Goal: Transaction & Acquisition: Purchase product/service

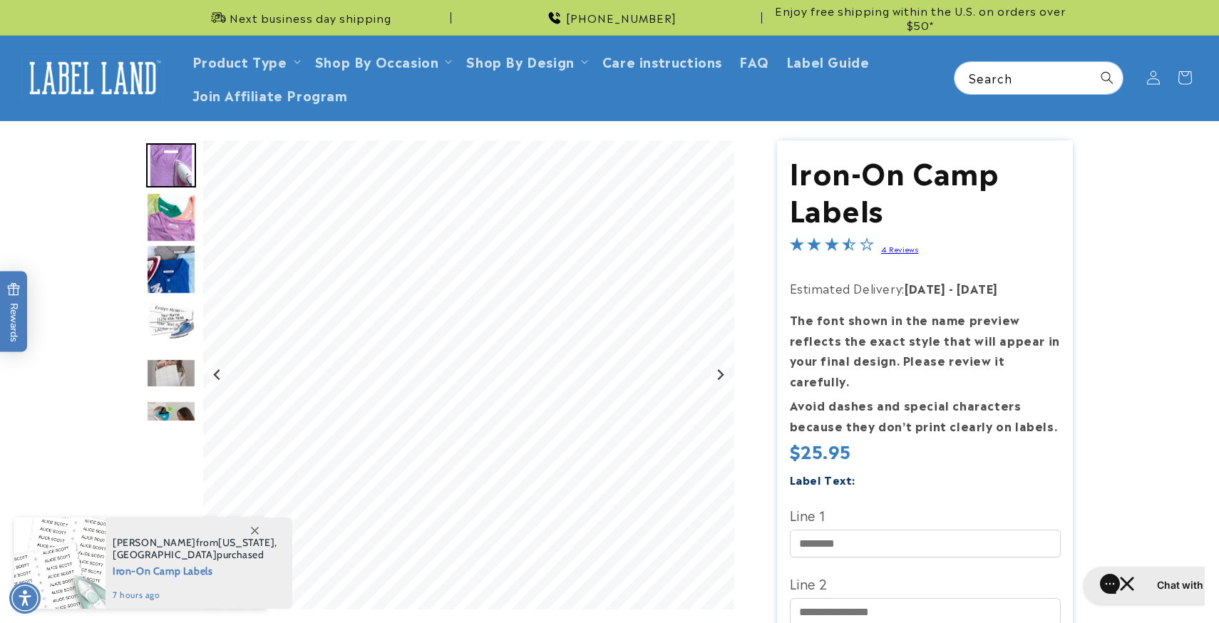
scroll to position [68, 0]
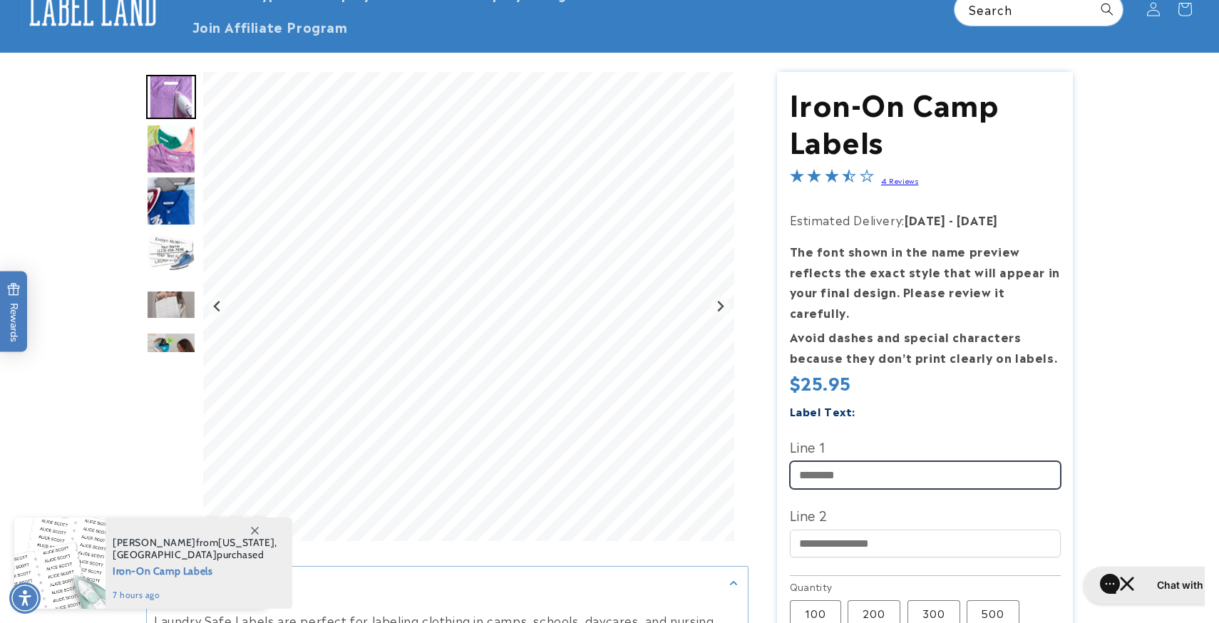
click at [851, 461] on input "Line 1" at bounding box center [925, 475] width 271 height 28
type input "**********"
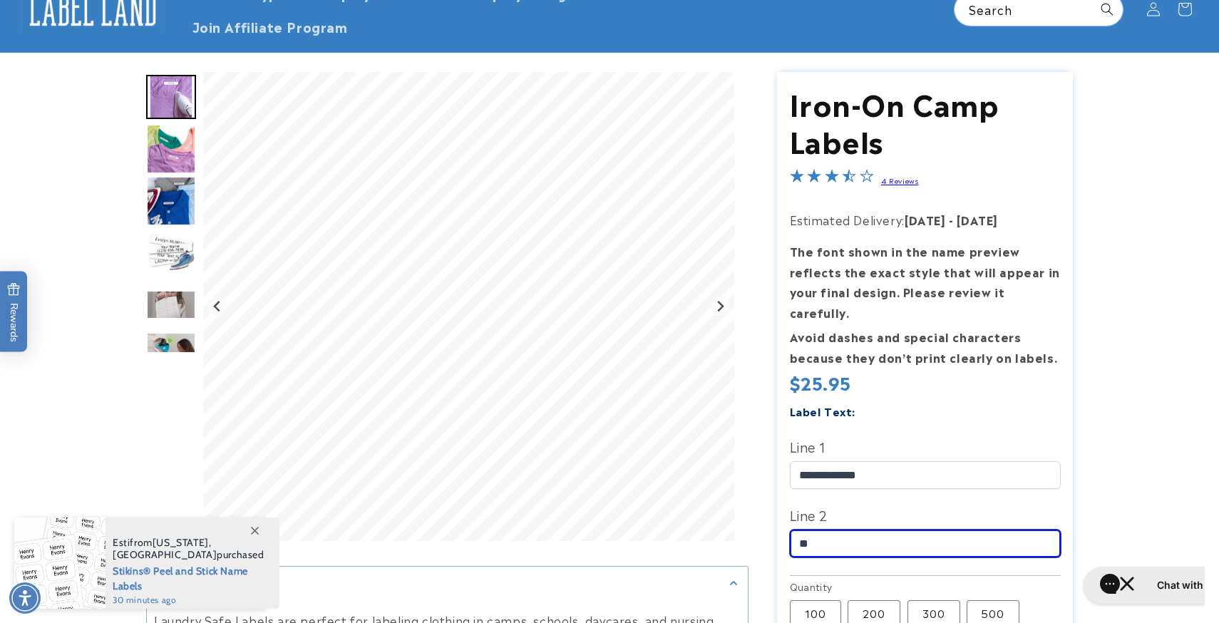
type input "*"
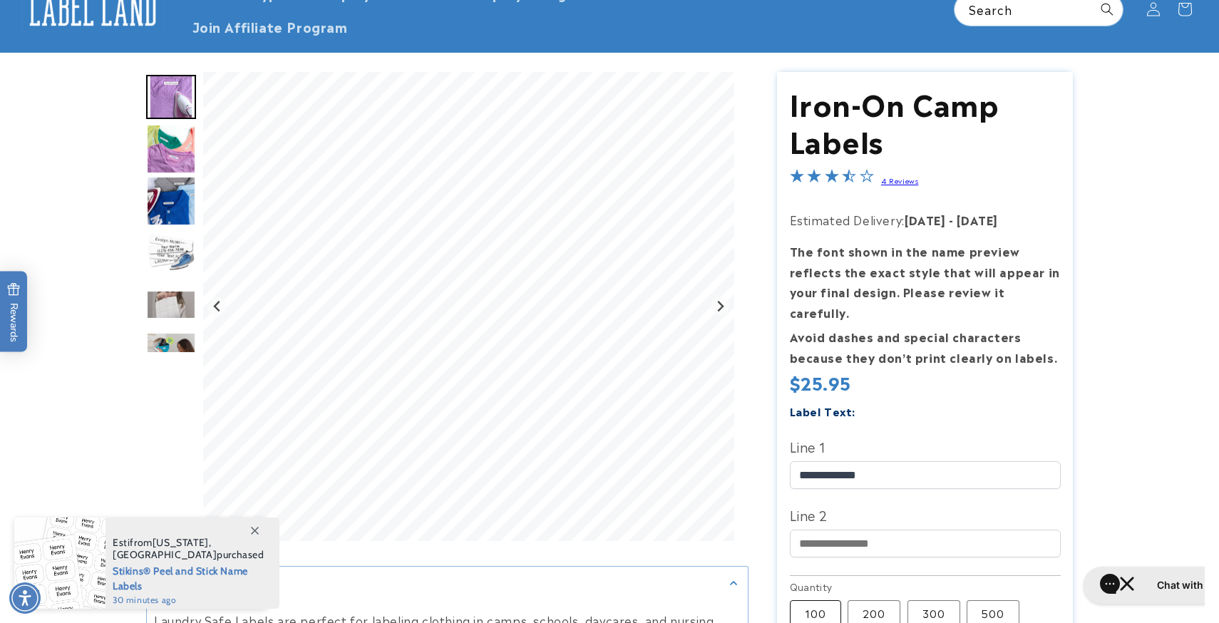
click at [812, 600] on label "100 Variant sold out or unavailable" at bounding box center [815, 613] width 51 height 26
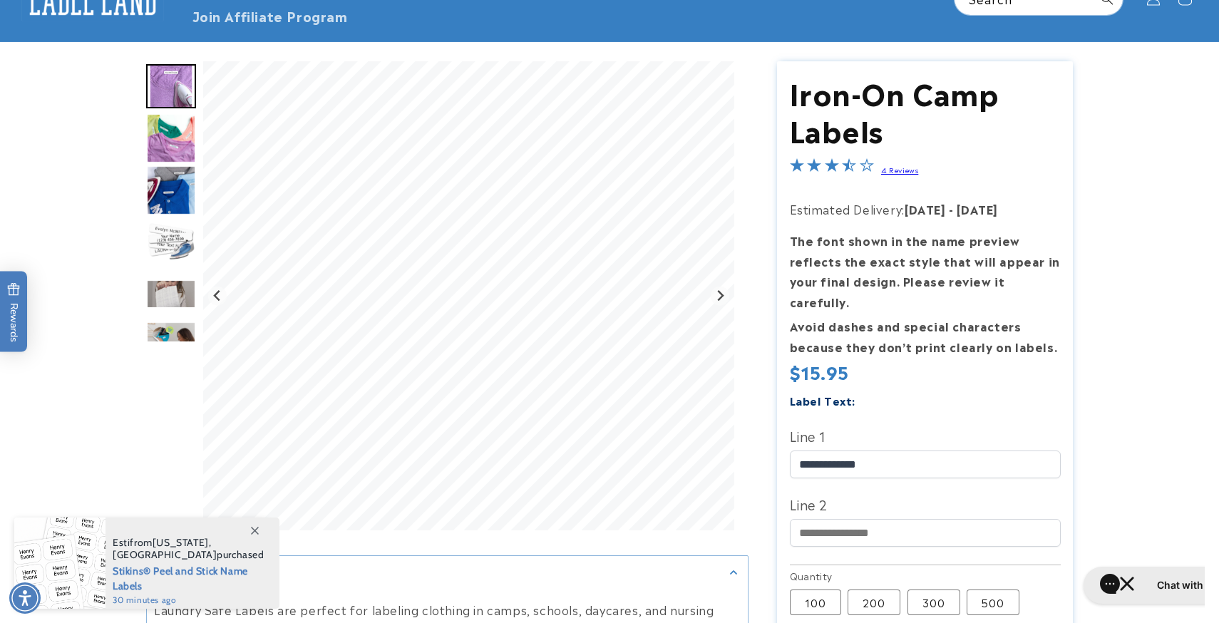
click at [170, 132] on img "Go to slide 2" at bounding box center [171, 138] width 50 height 50
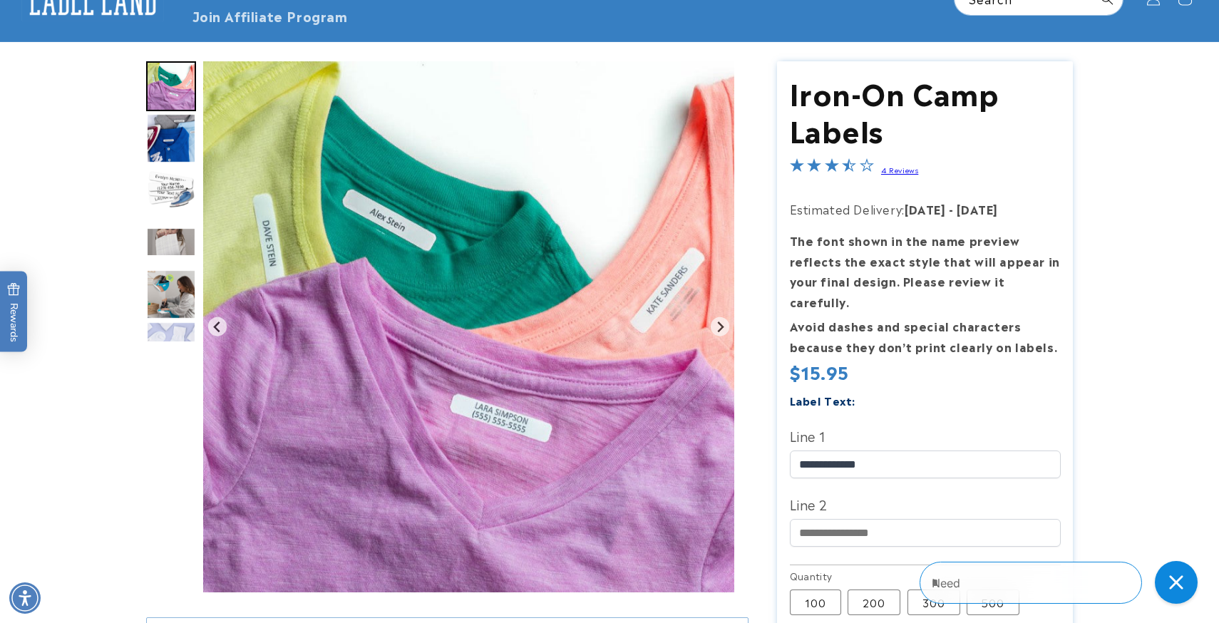
click at [175, 175] on img "Go to slide 4" at bounding box center [171, 190] width 50 height 50
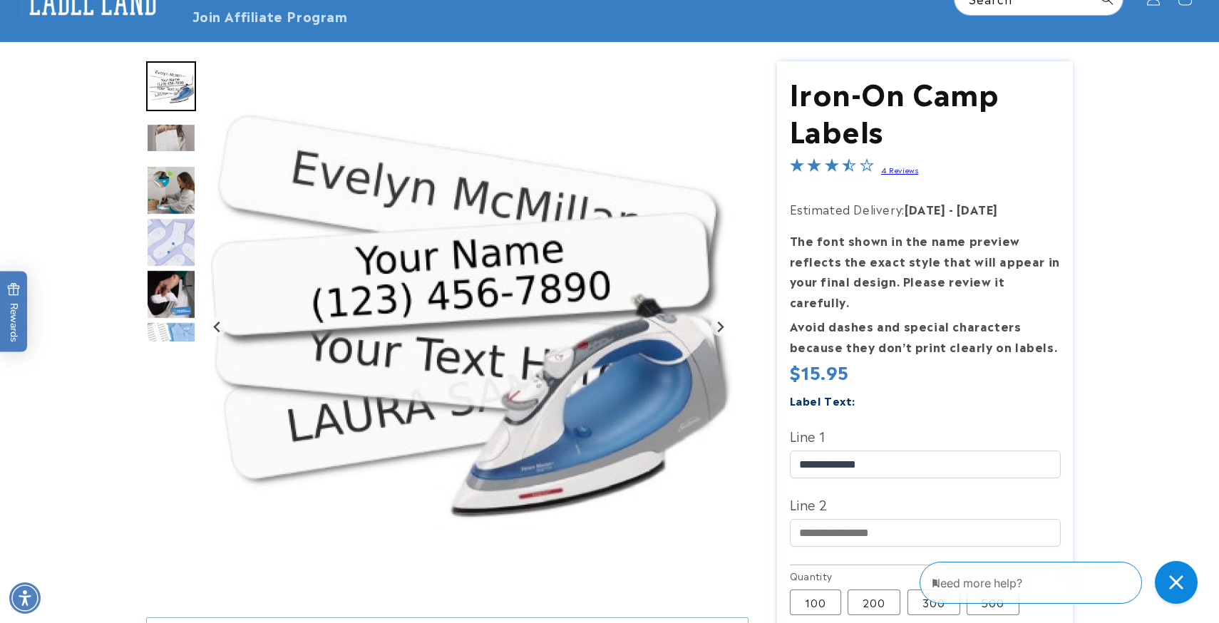
click at [172, 116] on div "Go to slide 5" at bounding box center [171, 138] width 50 height 50
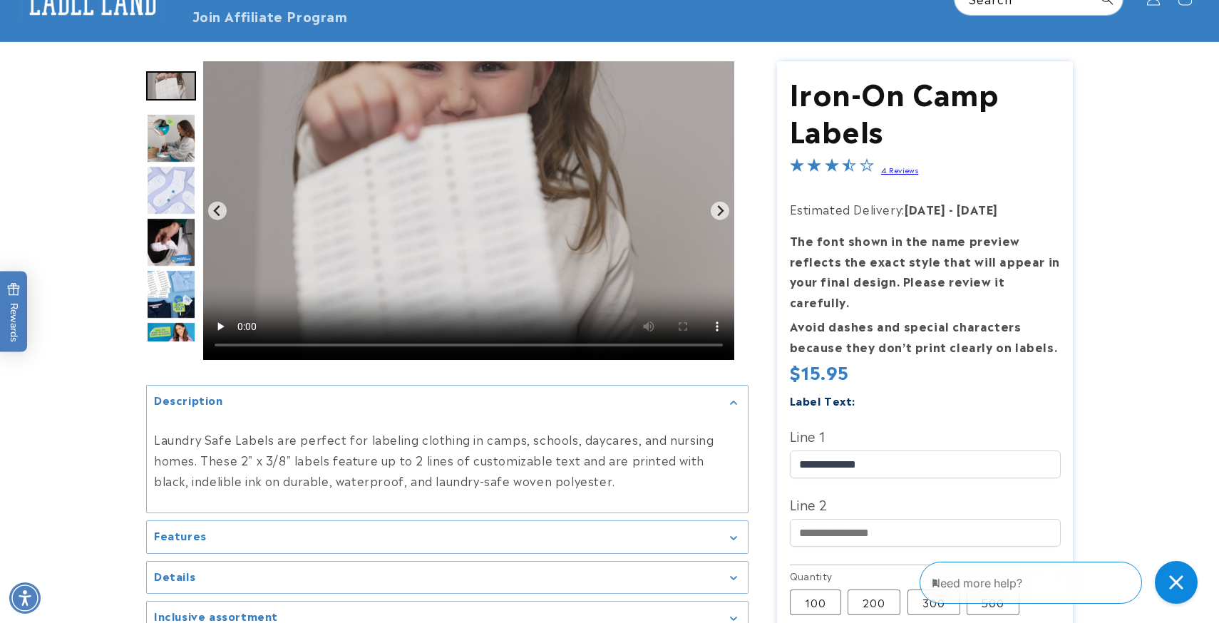
click at [170, 89] on img "Go to slide 5" at bounding box center [171, 85] width 50 height 29
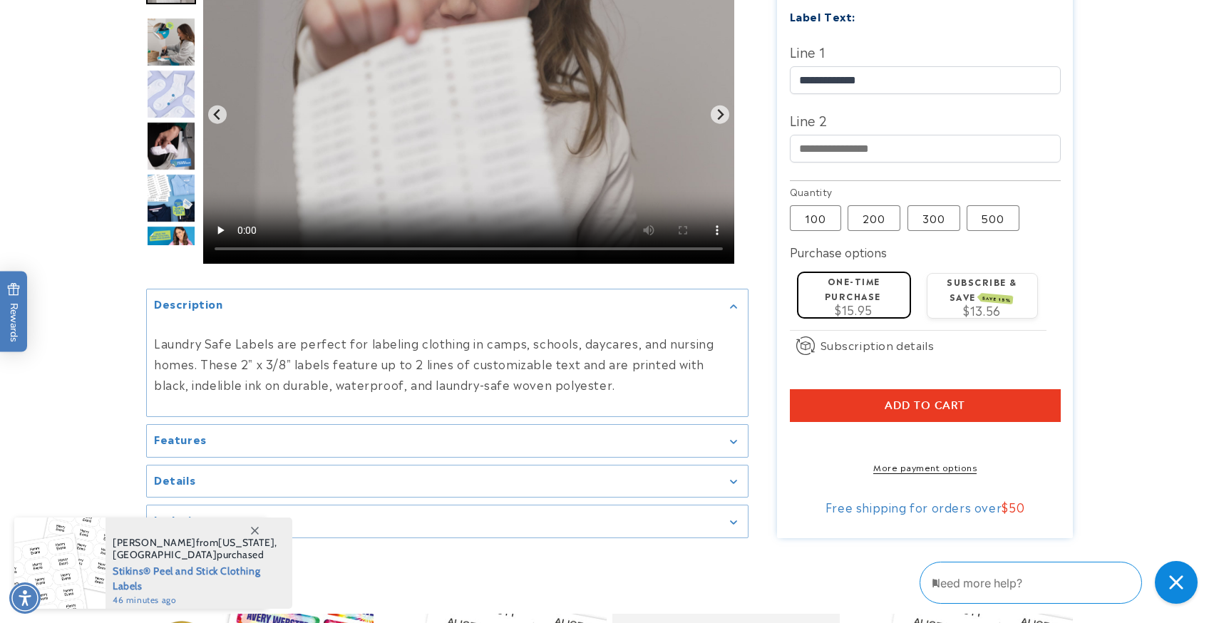
scroll to position [466, 0]
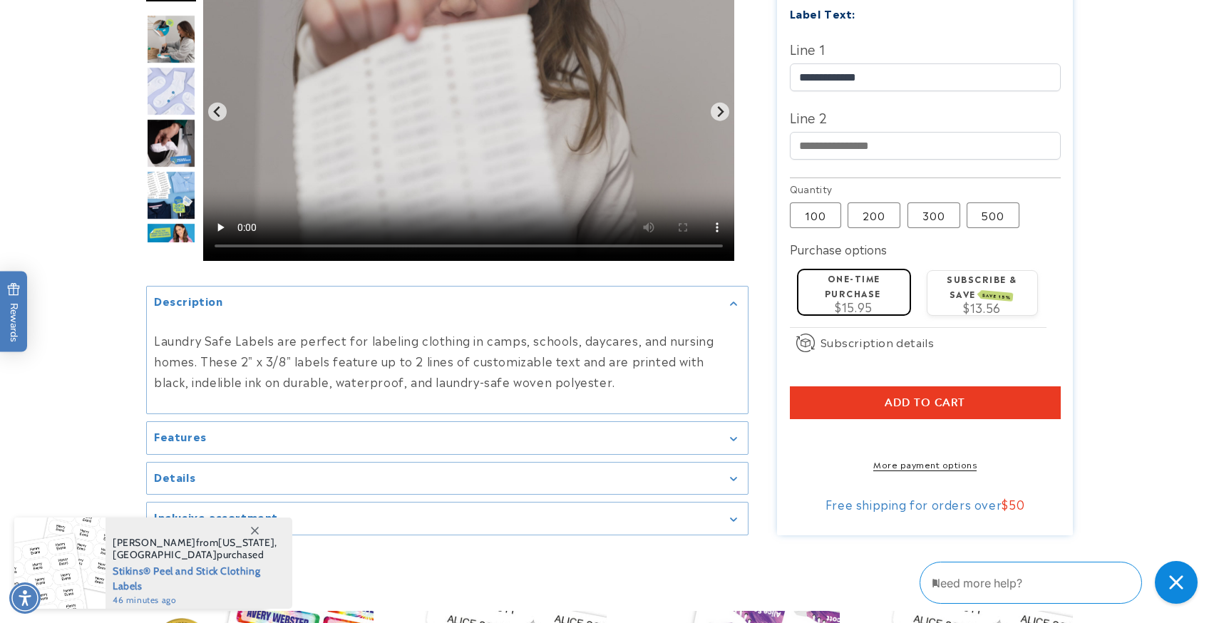
click at [940, 396] on span "Add to cart" at bounding box center [925, 402] width 81 height 13
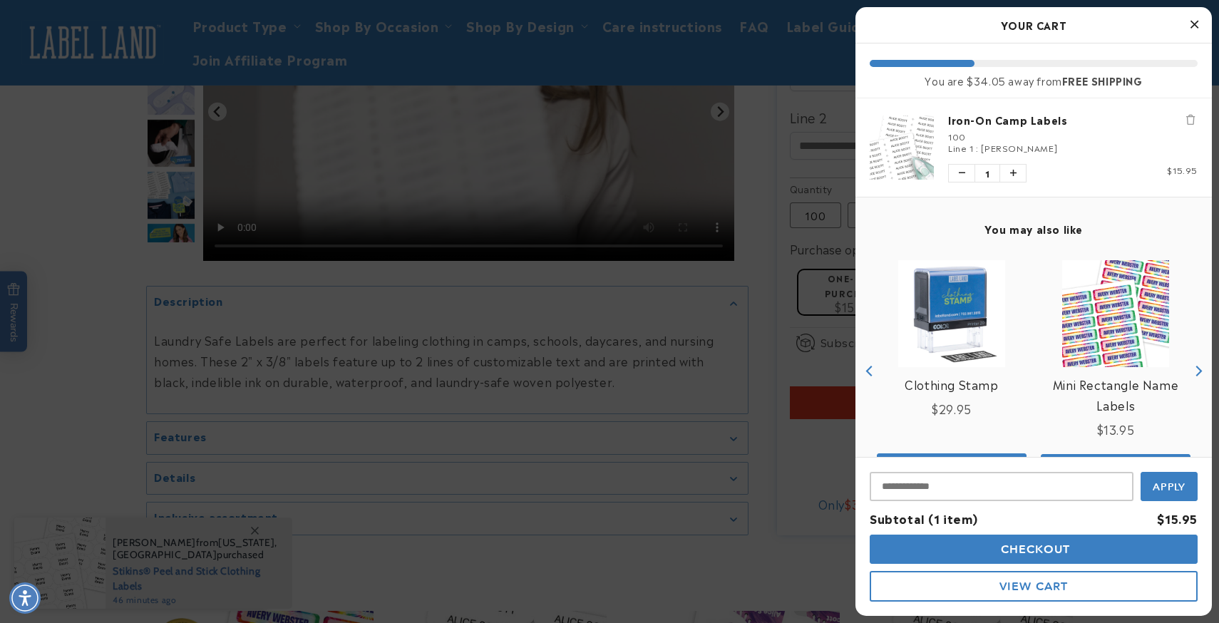
click at [1045, 548] on span "Checkout" at bounding box center [1033, 549] width 73 height 14
